Goal: Participate in discussion: Engage in conversation with other users on a specific topic

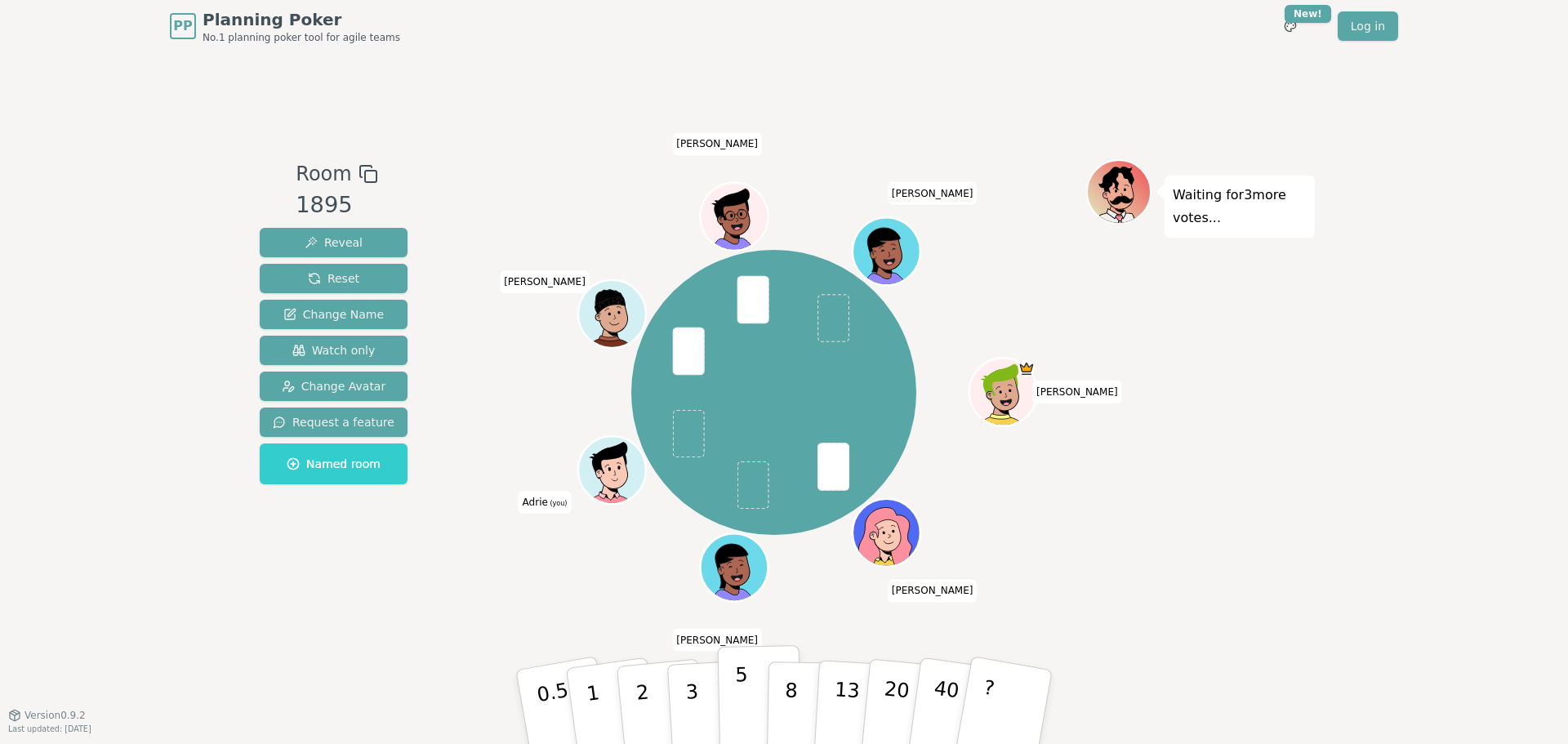
click at [725, 701] on button "5" at bounding box center [759, 707] width 84 height 124
click at [688, 703] on p "3" at bounding box center [693, 708] width 18 height 89
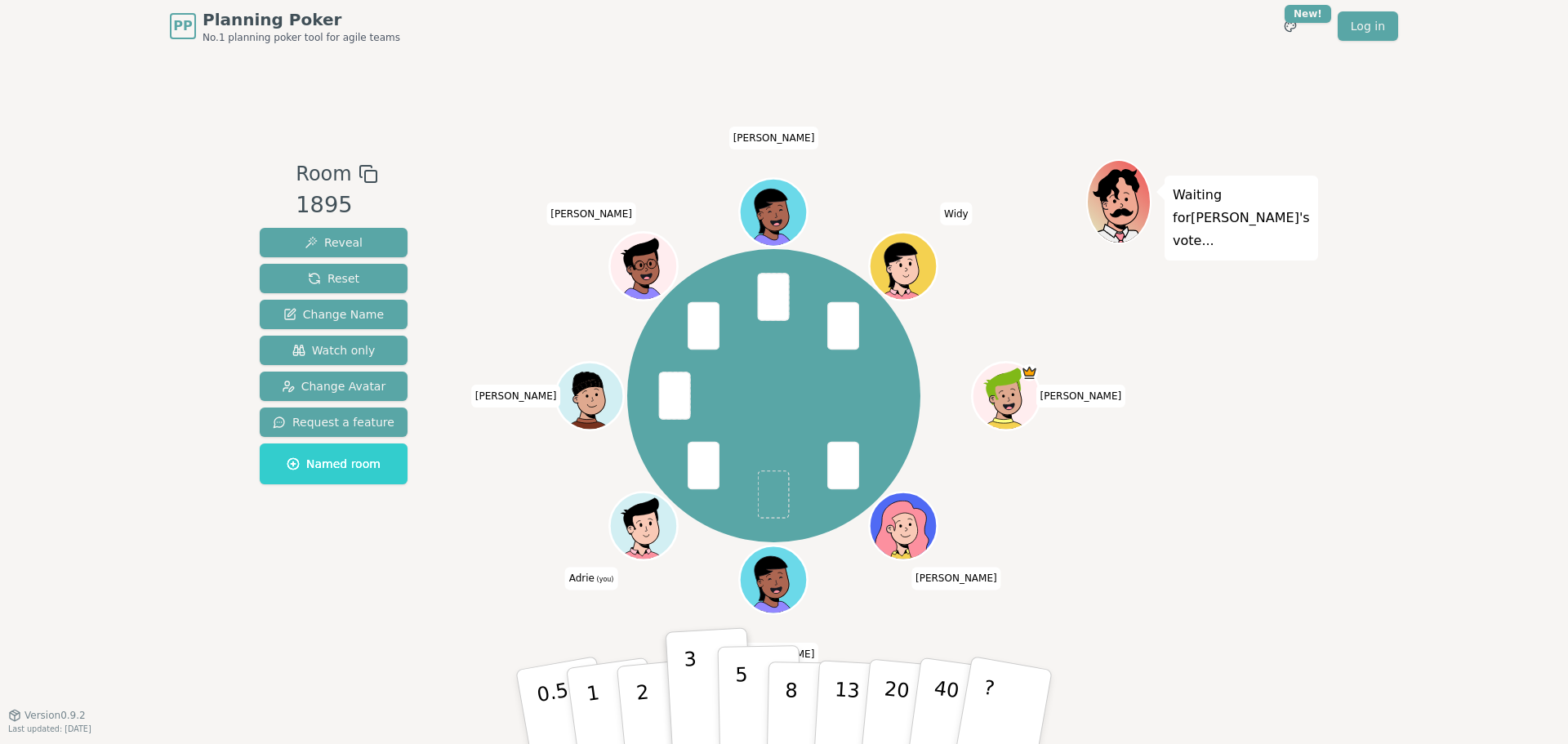
click at [725, 714] on button "5" at bounding box center [759, 707] width 84 height 124
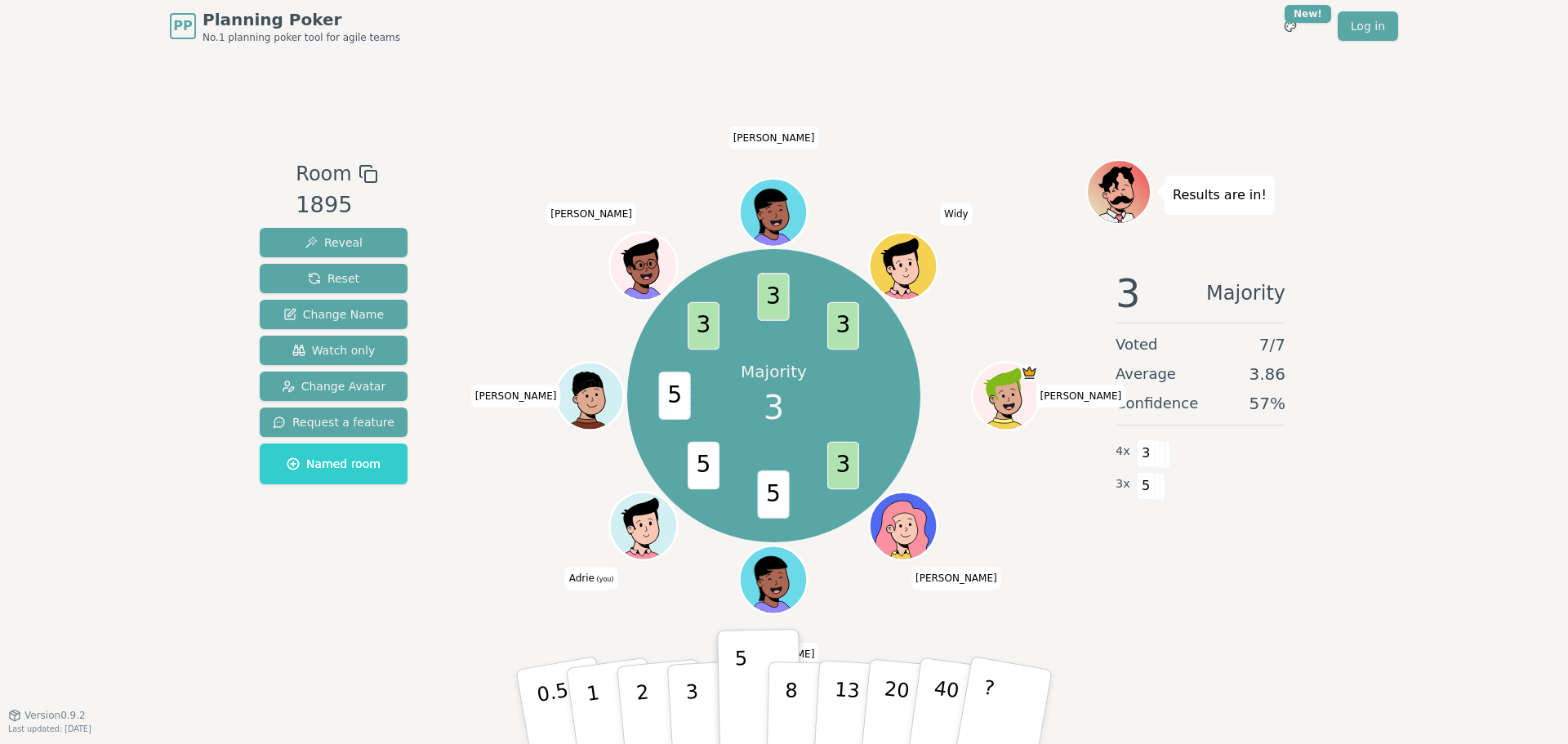
click at [1278, 577] on div "3 Majority Voted 7 / 7 Average 3.86 Confidence 57 % 4 x 3 3 x 5" at bounding box center [1200, 420] width 229 height 327
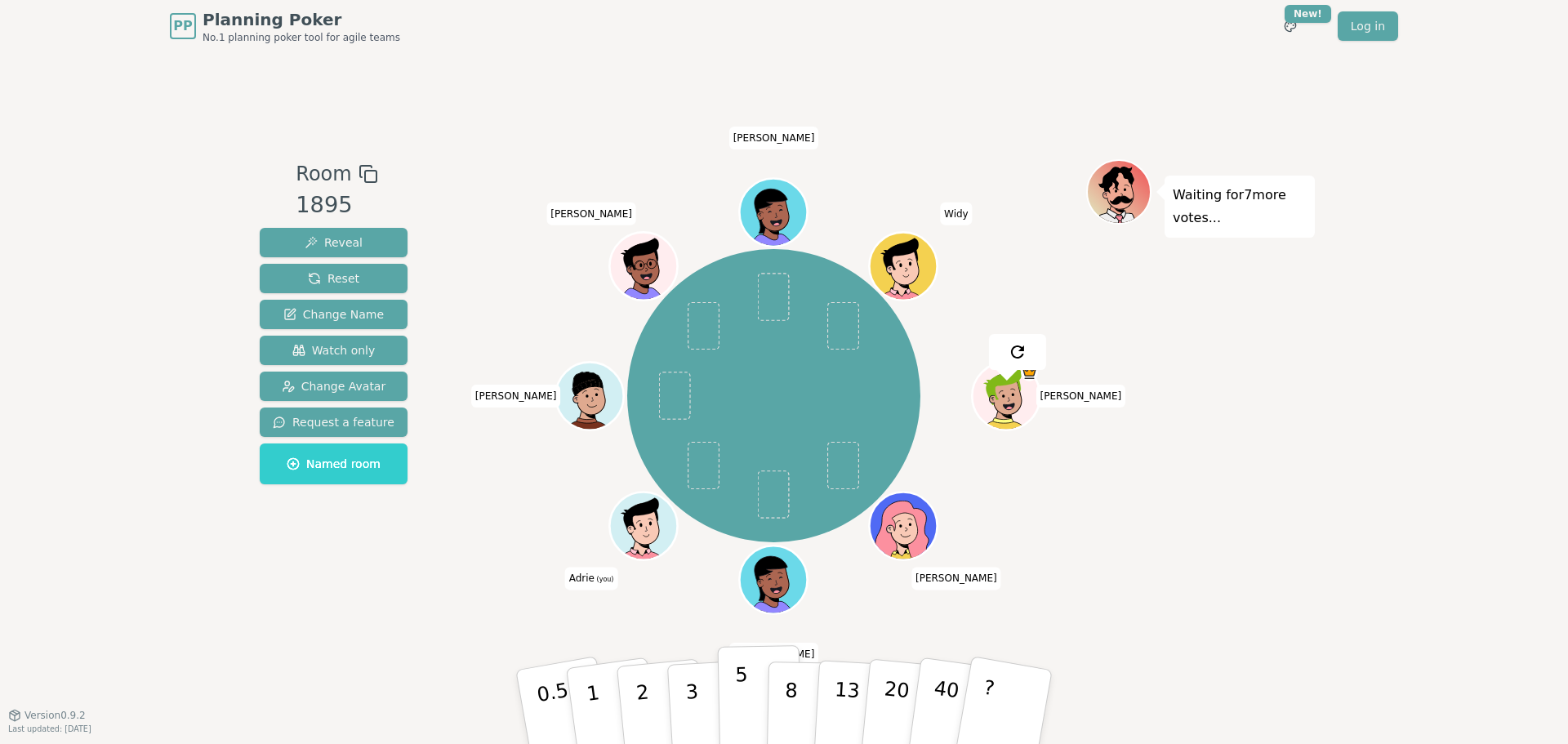
click at [755, 691] on button "5" at bounding box center [759, 707] width 84 height 124
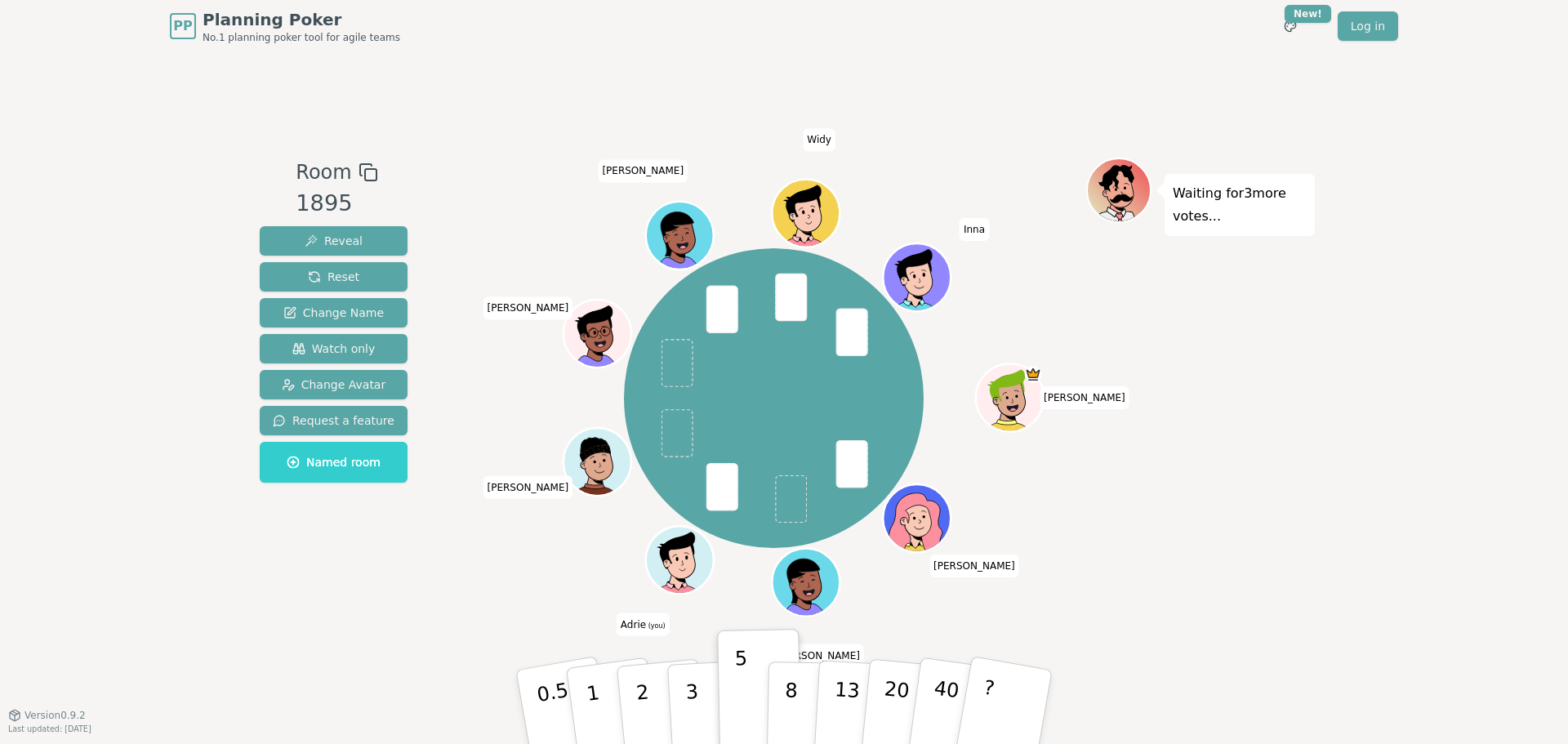
click at [1227, 380] on div "Waiting for 3 more votes..." at bounding box center [1200, 384] width 229 height 452
click at [693, 702] on p "3" at bounding box center [693, 708] width 18 height 89
click at [1225, 400] on div "Waiting for 3 more votes..." at bounding box center [1200, 384] width 229 height 452
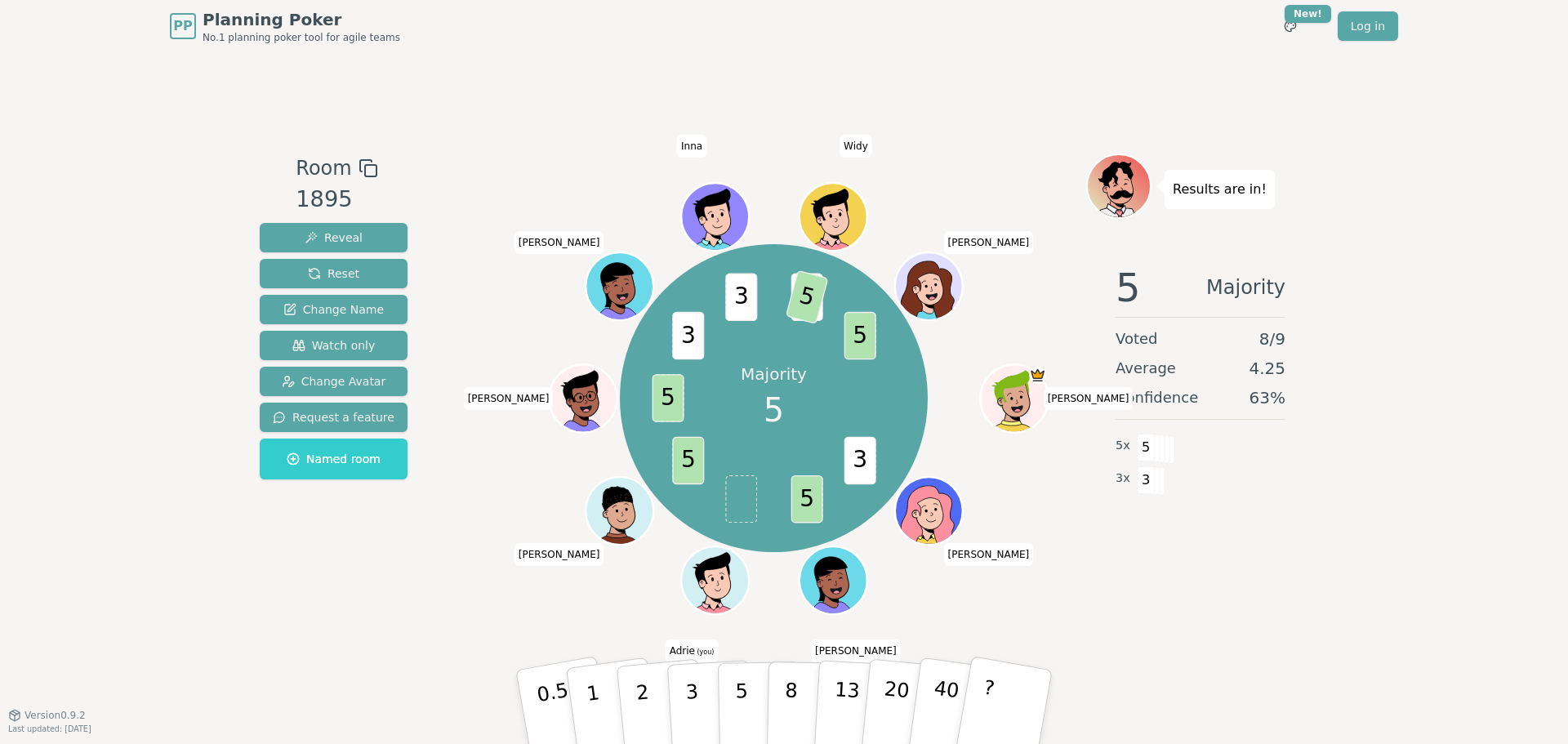
click at [1567, 452] on div "PP Planning Poker No.1 planning poker tool for agile teams Toggle theme New! Lo…" at bounding box center [784, 372] width 1568 height 744
click at [350, 348] on span "Watch only" at bounding box center [334, 345] width 83 height 16
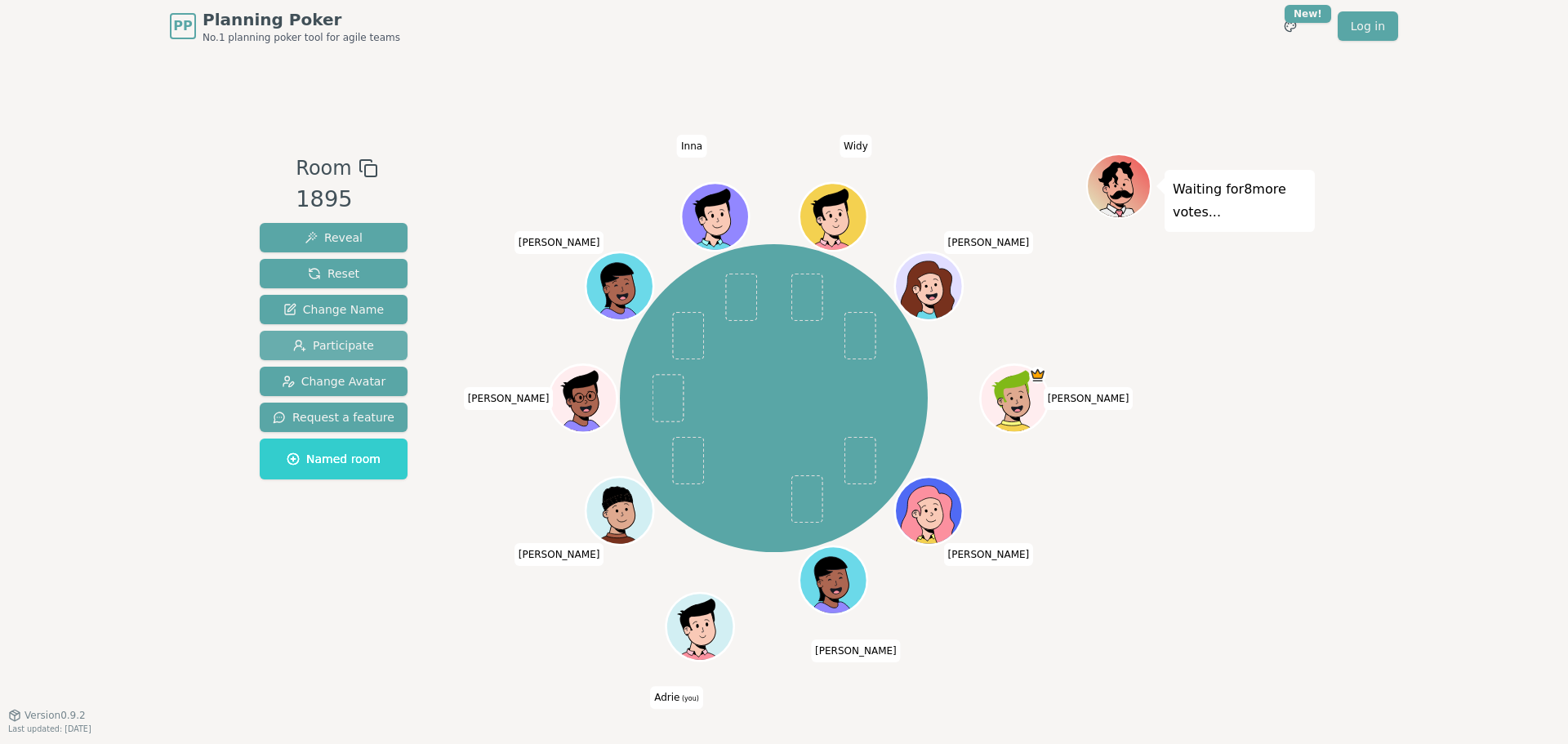
click at [351, 345] on span "Participate" at bounding box center [333, 345] width 81 height 16
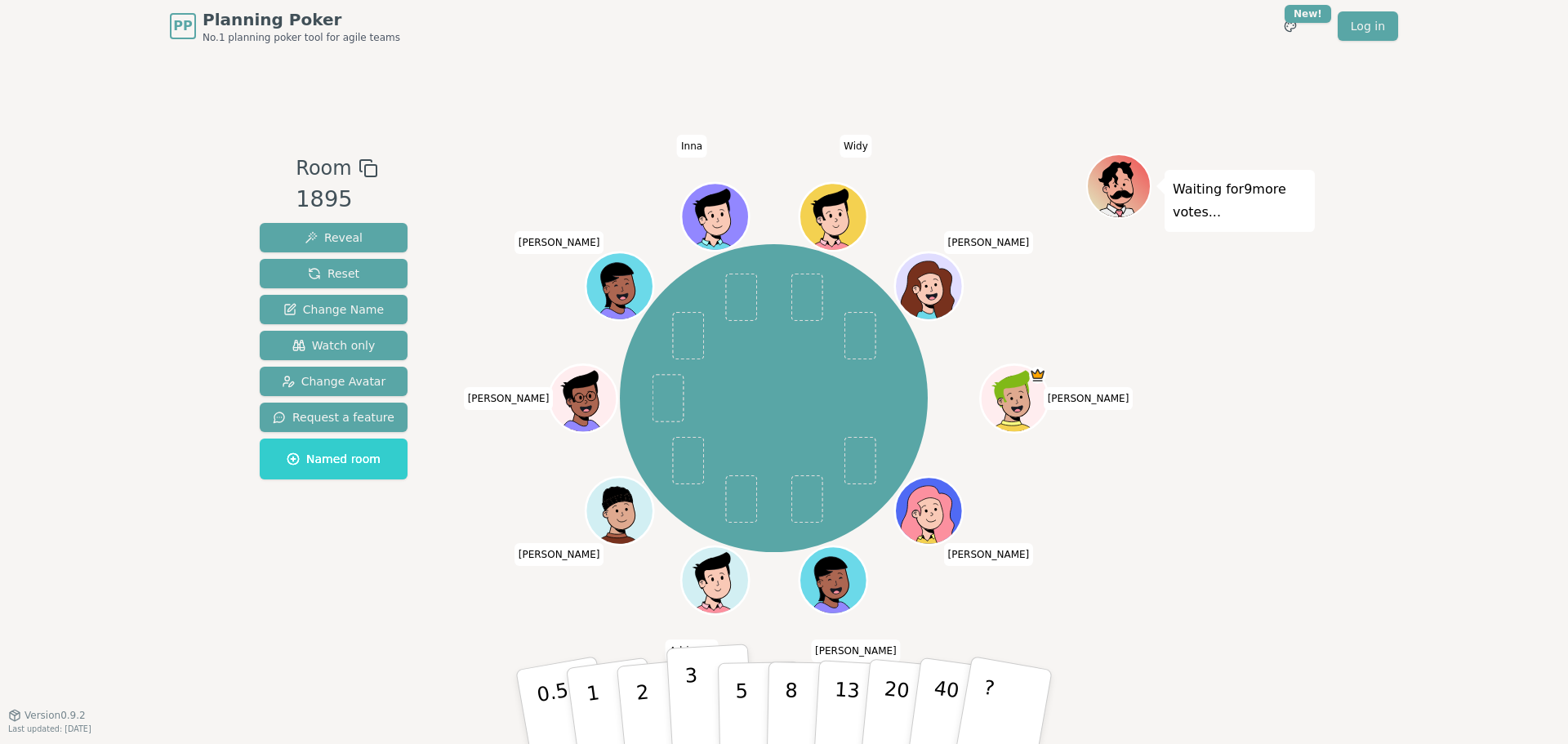
click at [703, 701] on button "3" at bounding box center [711, 707] width 89 height 128
click at [711, 689] on button "3" at bounding box center [711, 707] width 89 height 128
